Goal: Task Accomplishment & Management: Manage account settings

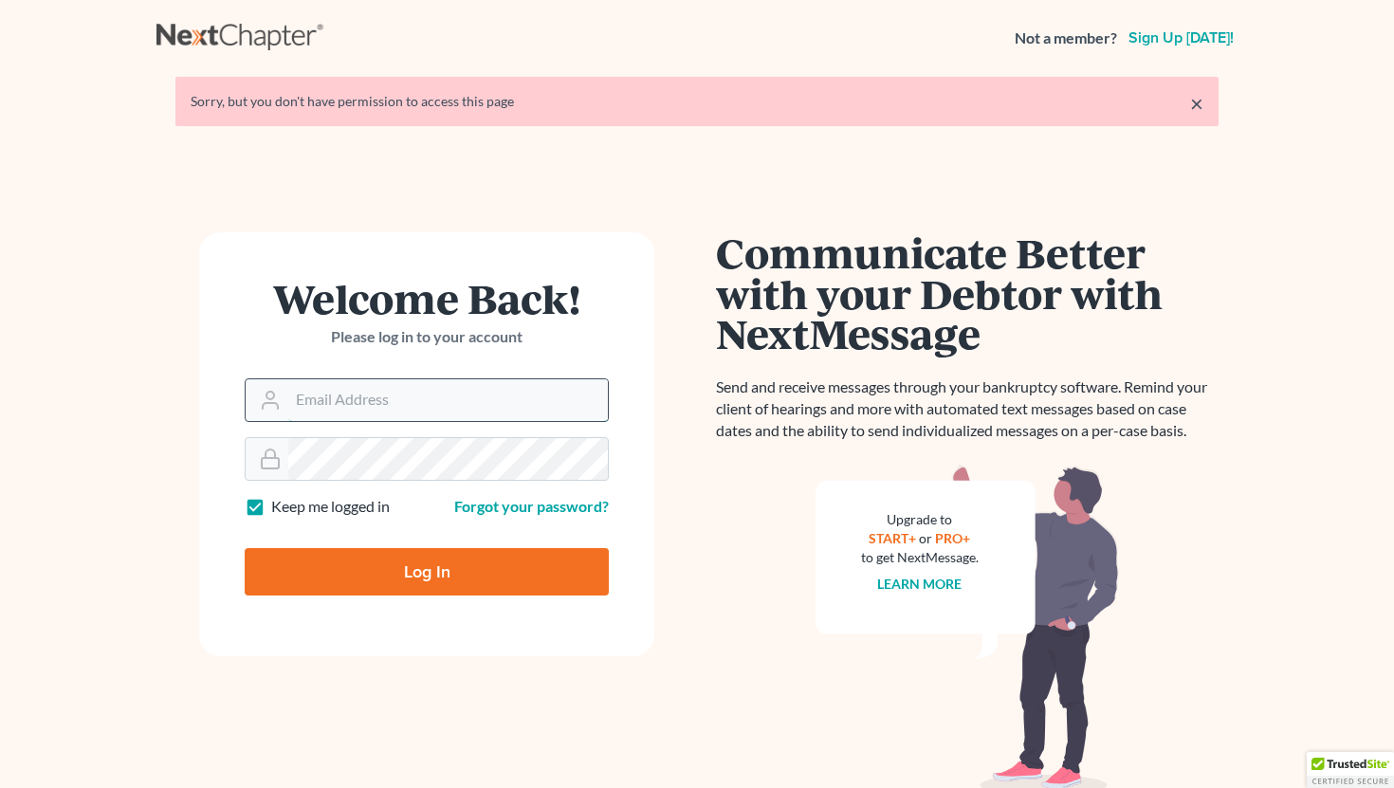
click at [385, 395] on input "Email Address" at bounding box center [448, 400] width 320 height 42
type input "[EMAIL_ADDRESS][DOMAIN_NAME]"
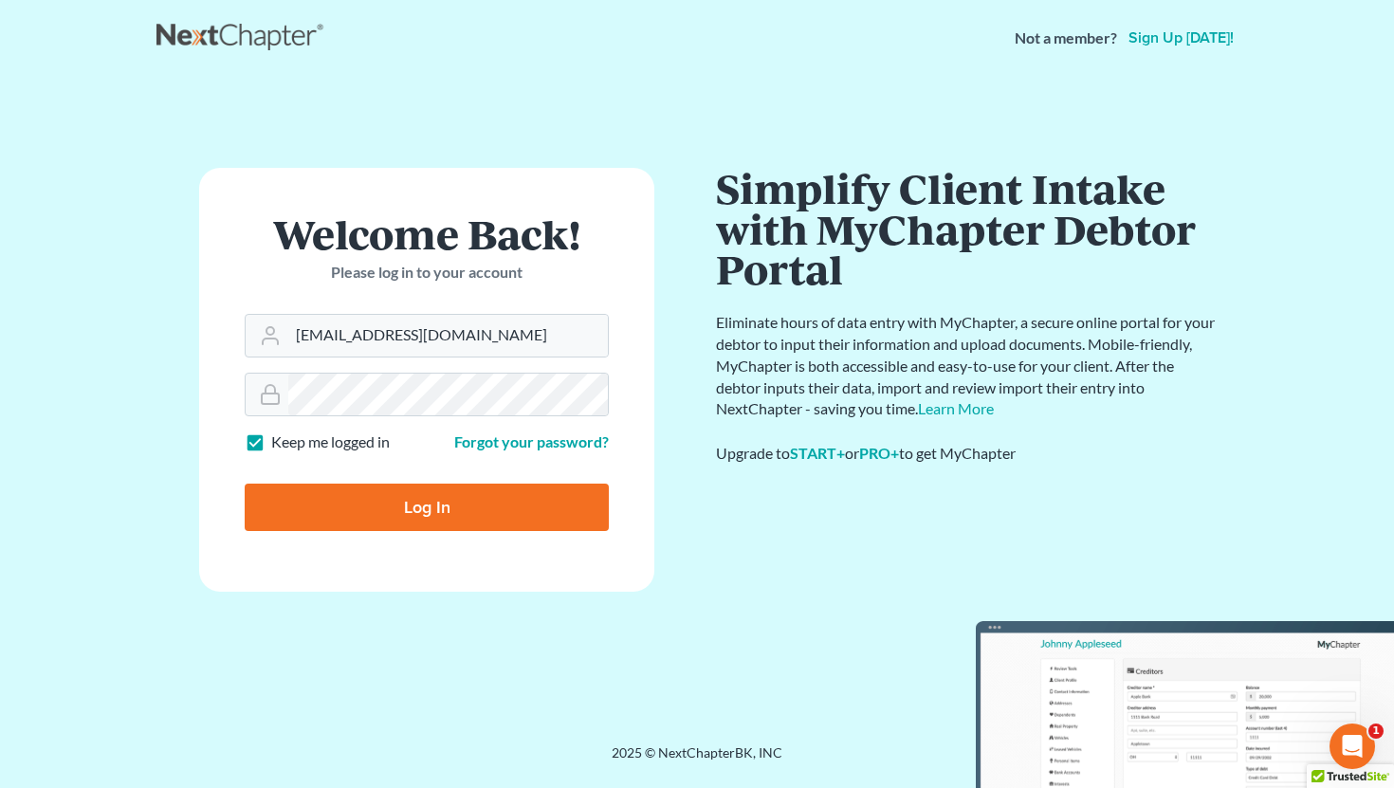
click at [485, 516] on input "Log In" at bounding box center [427, 507] width 364 height 47
type input "Thinking..."
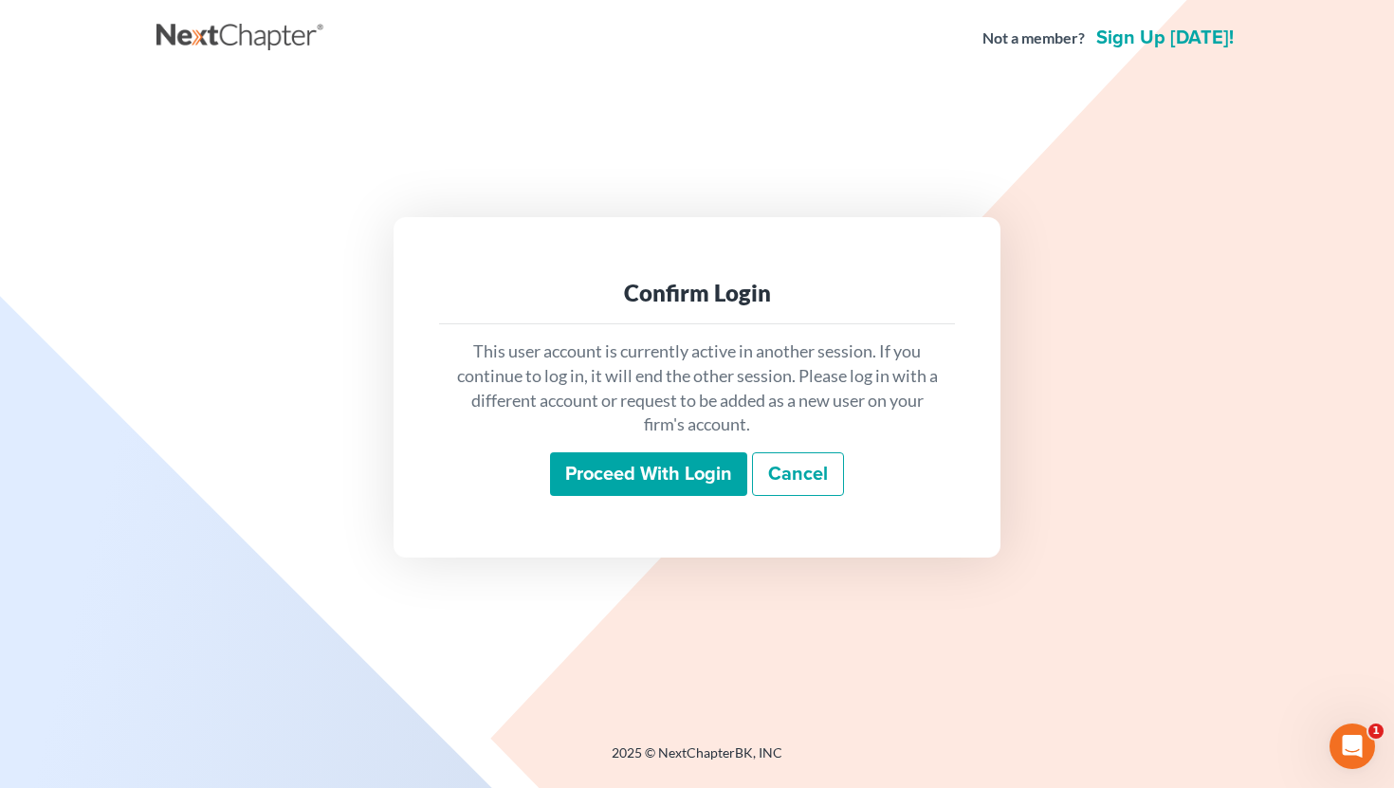
click at [614, 476] on input "Proceed with login" at bounding box center [648, 474] width 197 height 44
